Goal: Information Seeking & Learning: Learn about a topic

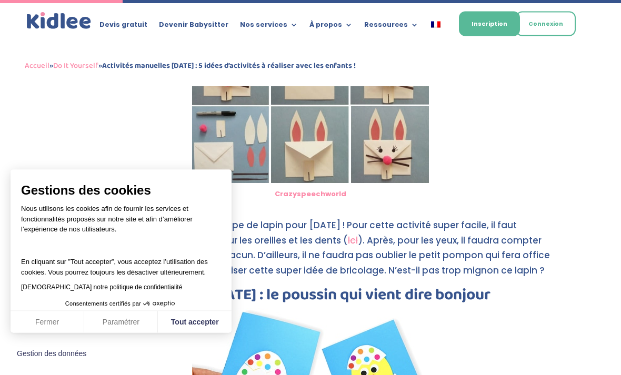
scroll to position [448, 0]
click at [58, 317] on button "Fermer" at bounding box center [48, 322] width 74 height 22
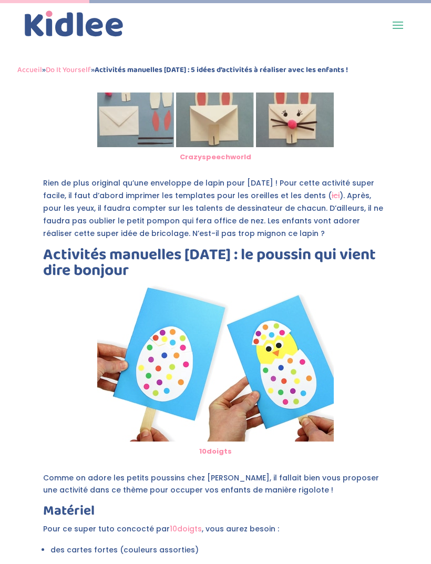
scroll to position [461, 0]
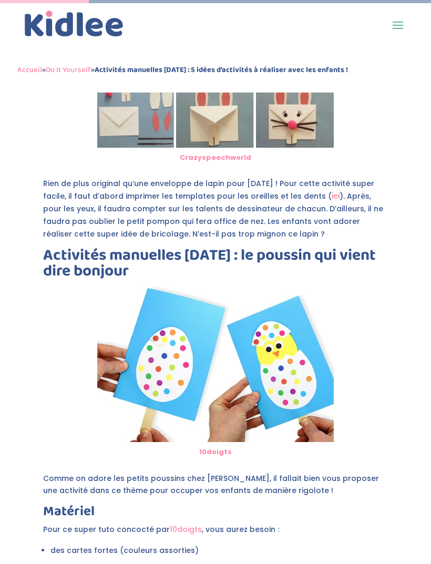
click at [125, 375] on img at bounding box center [215, 364] width 237 height 158
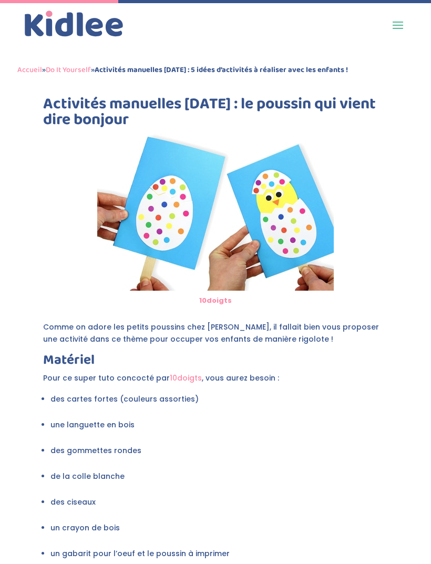
scroll to position [613, 0]
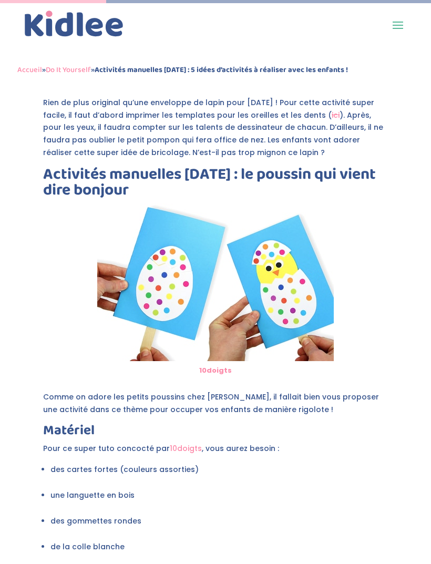
scroll to position [567, 0]
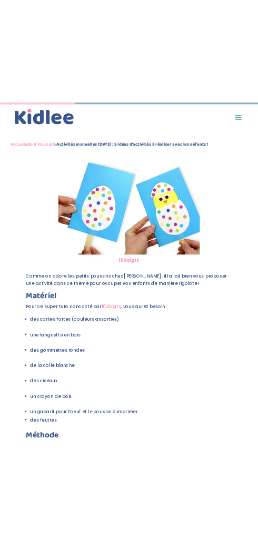
scroll to position [767, 0]
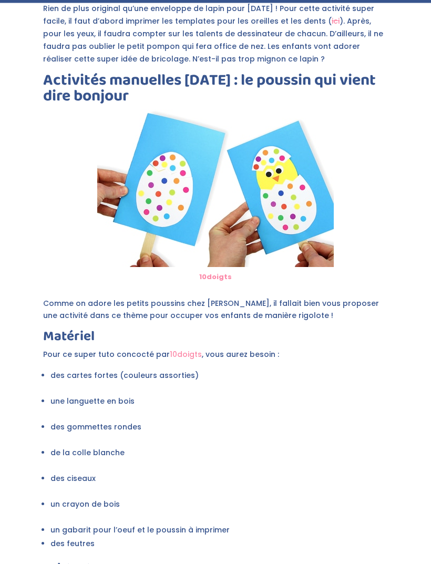
scroll to position [662, 0]
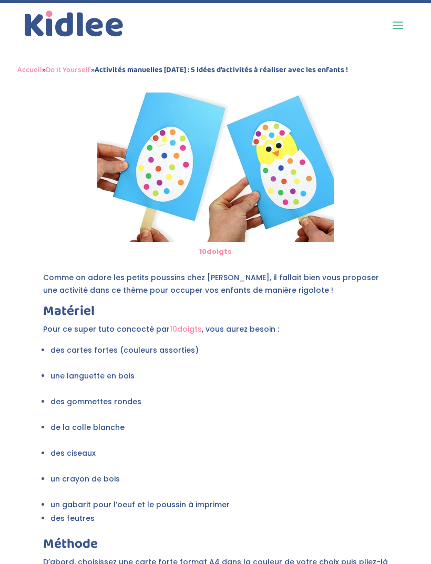
click at [93, 237] on div "10doigts" at bounding box center [215, 174] width 345 height 180
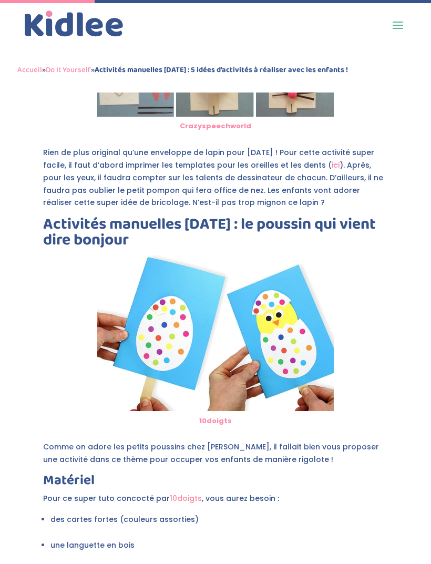
scroll to position [483, 0]
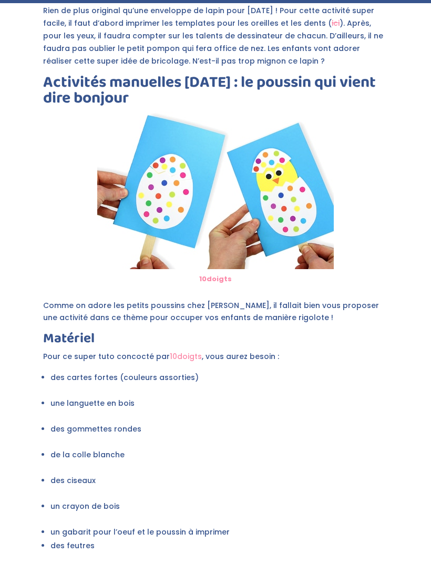
scroll to position [666, 0]
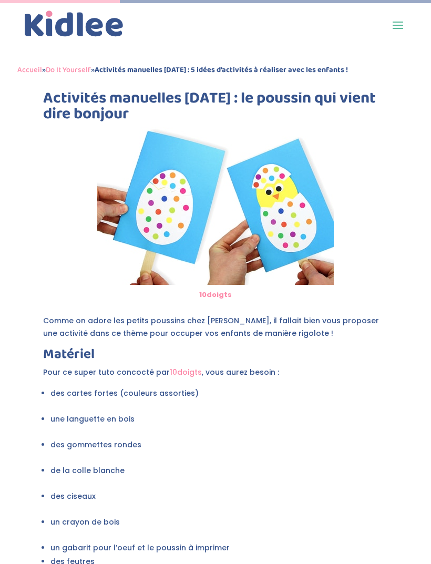
scroll to position [620, 0]
